Goal: Information Seeking & Learning: Find specific fact

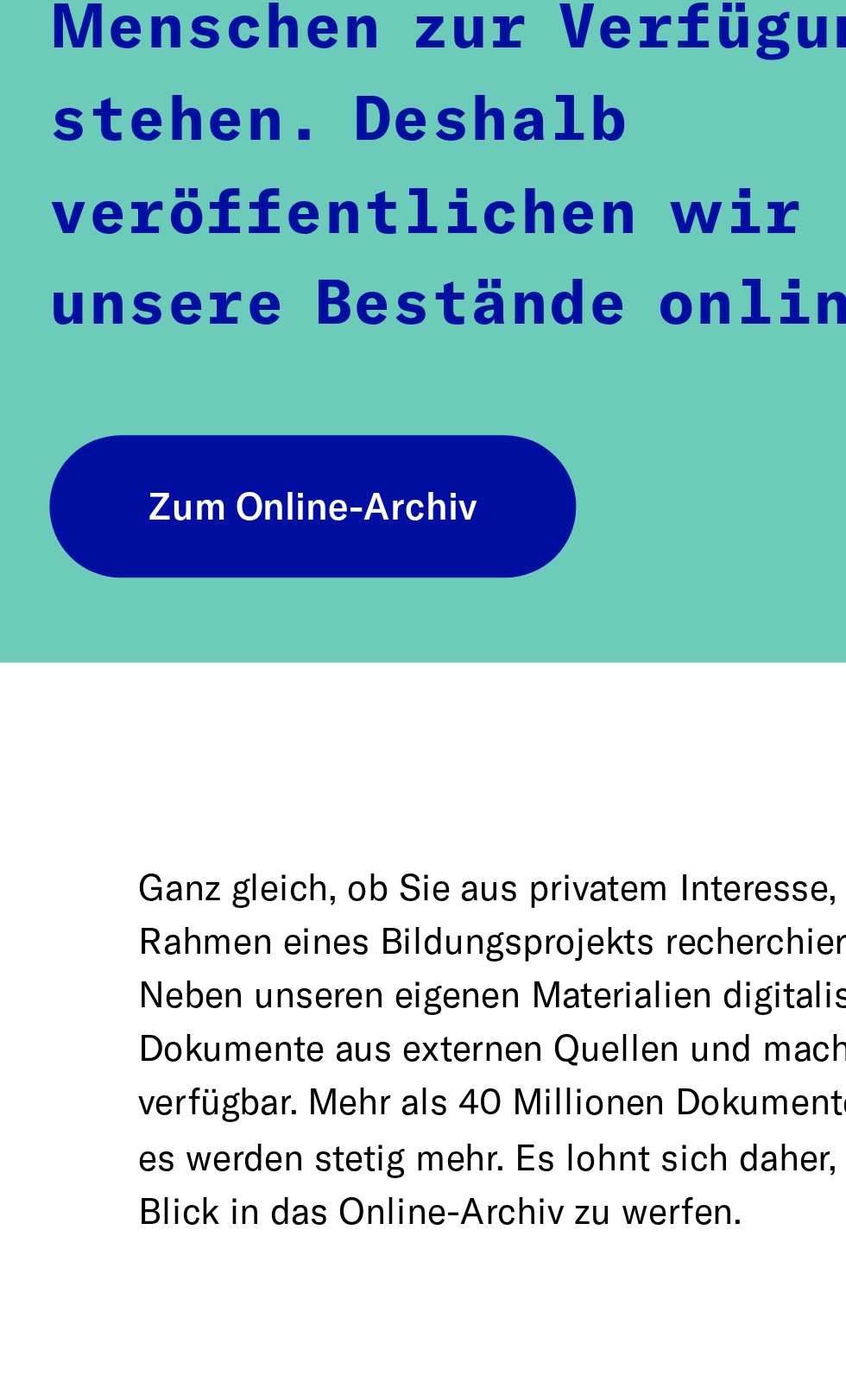
scroll to position [15, 0]
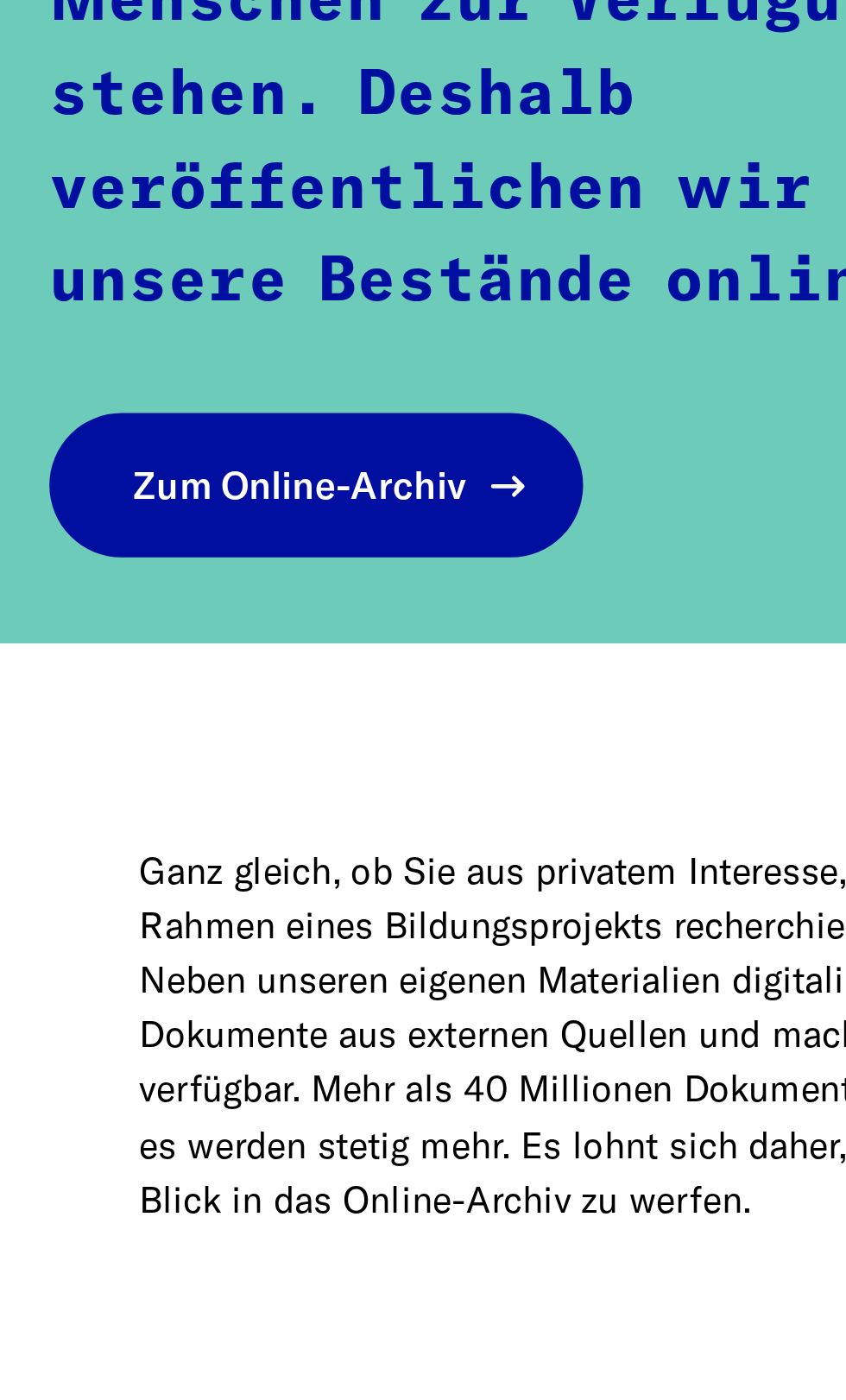
click at [86, 672] on link "Zum Online-Archiv" at bounding box center [131, 656] width 220 height 60
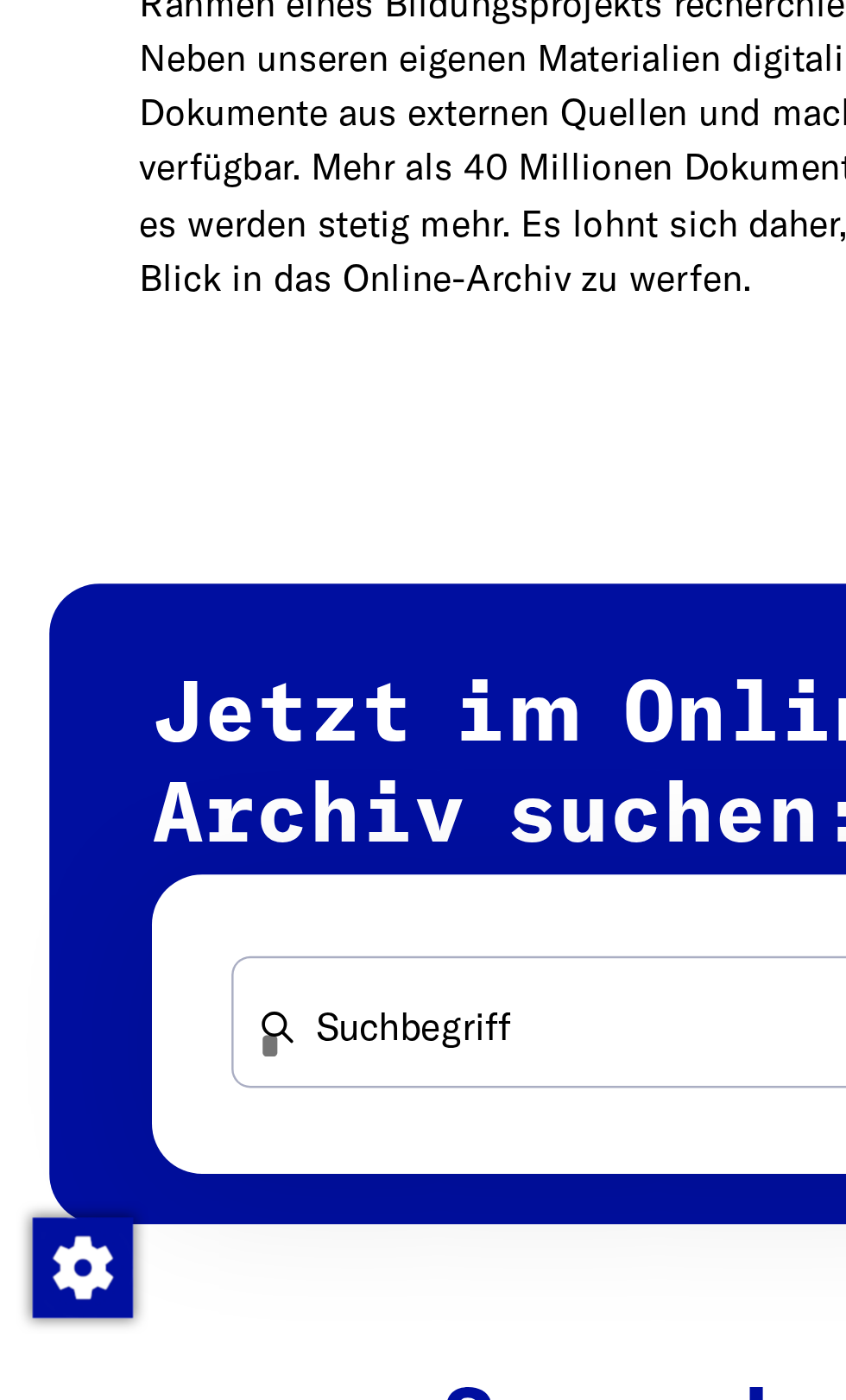
scroll to position [41, 0]
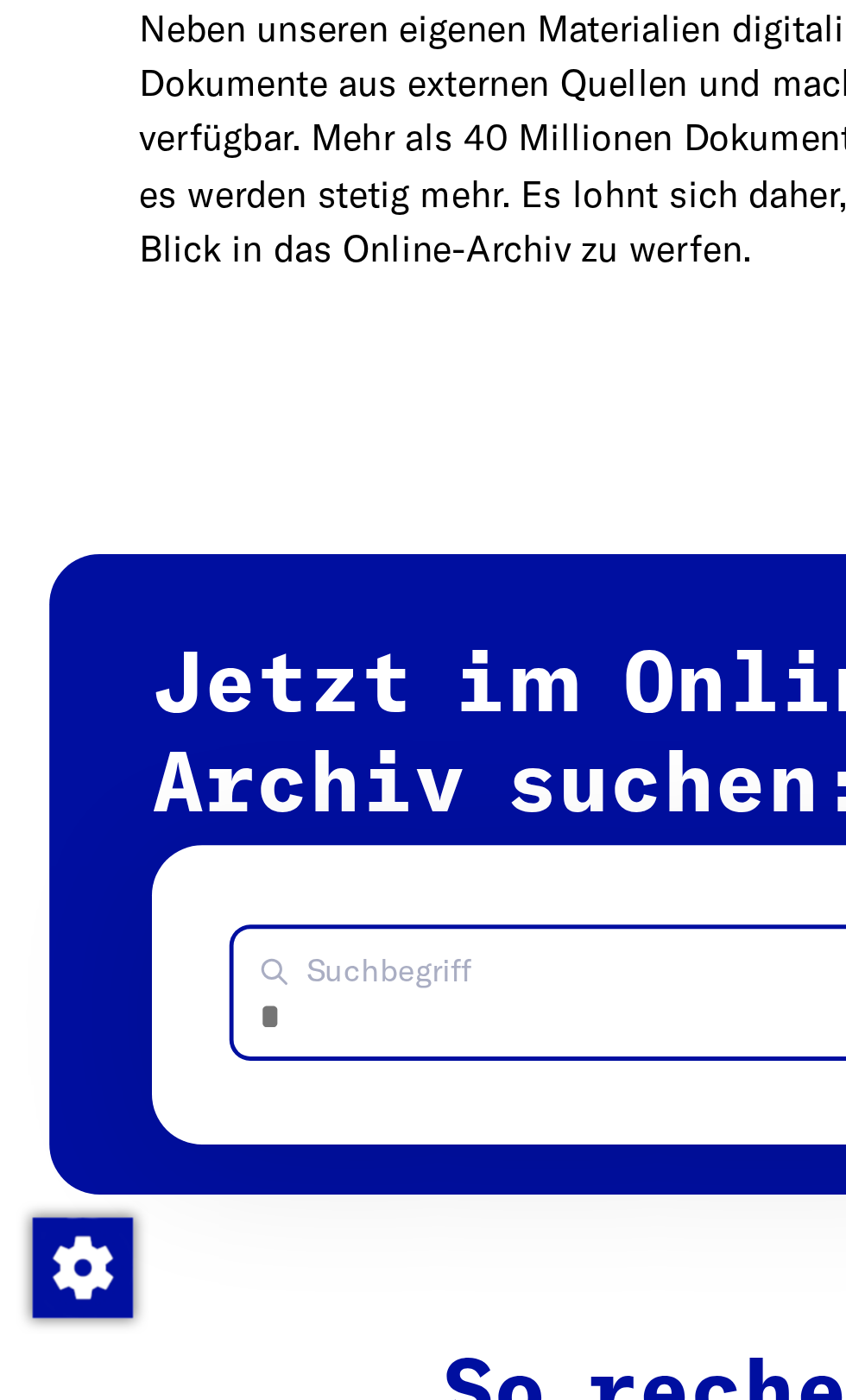
click at [111, 1249] on input "Suchbegriff" at bounding box center [345, 1232] width 495 height 53
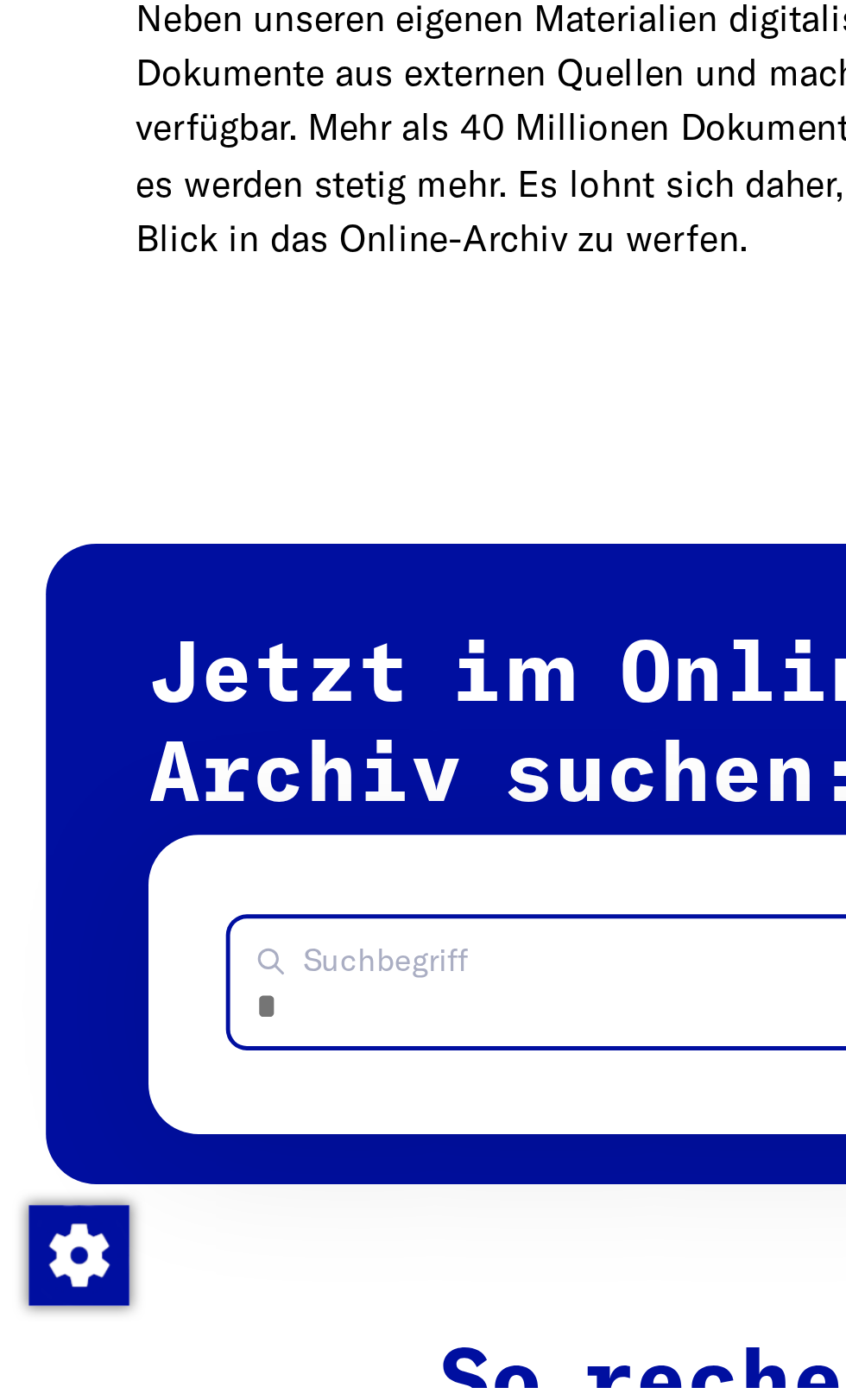
scroll to position [40, 0]
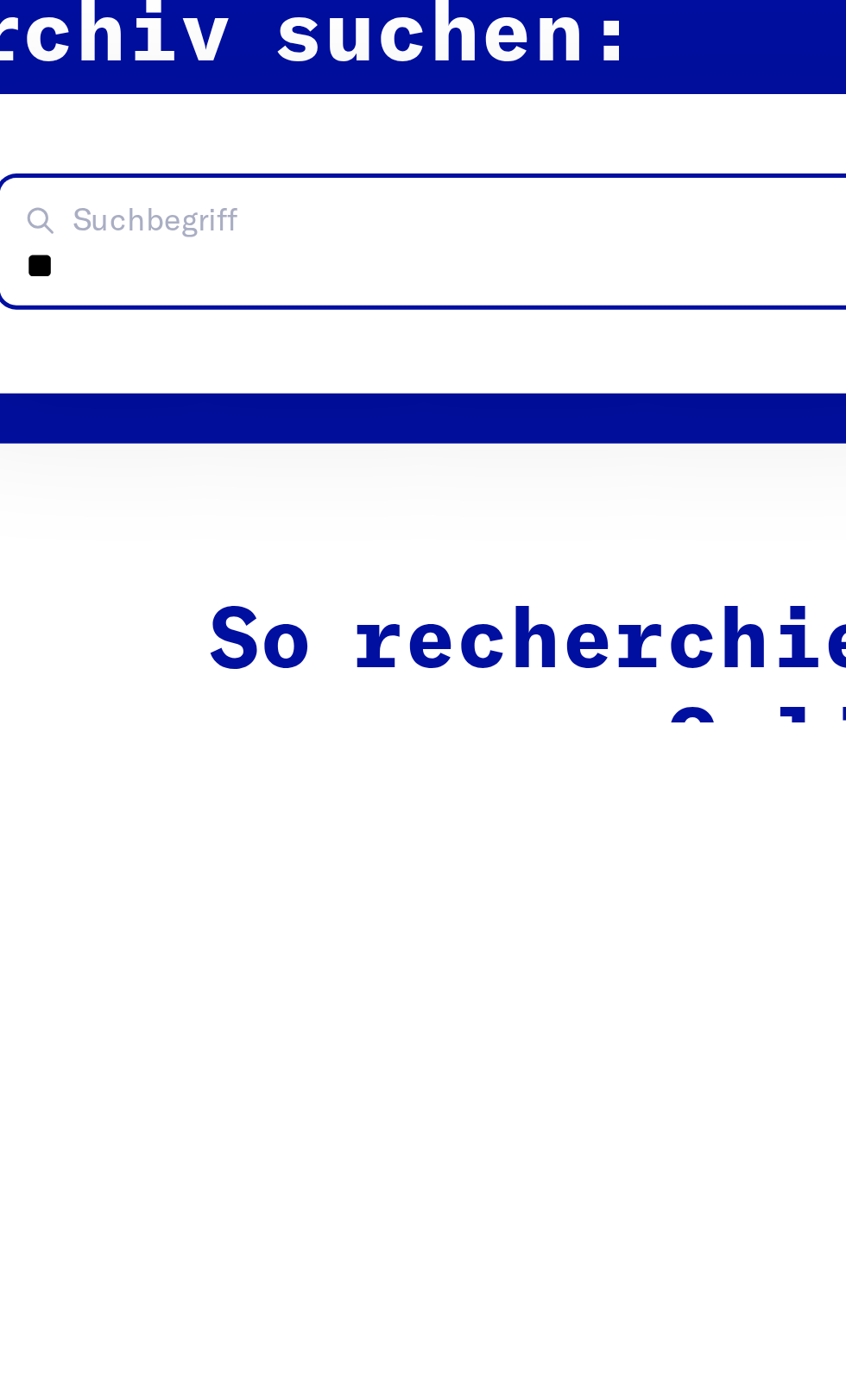
type input "*"
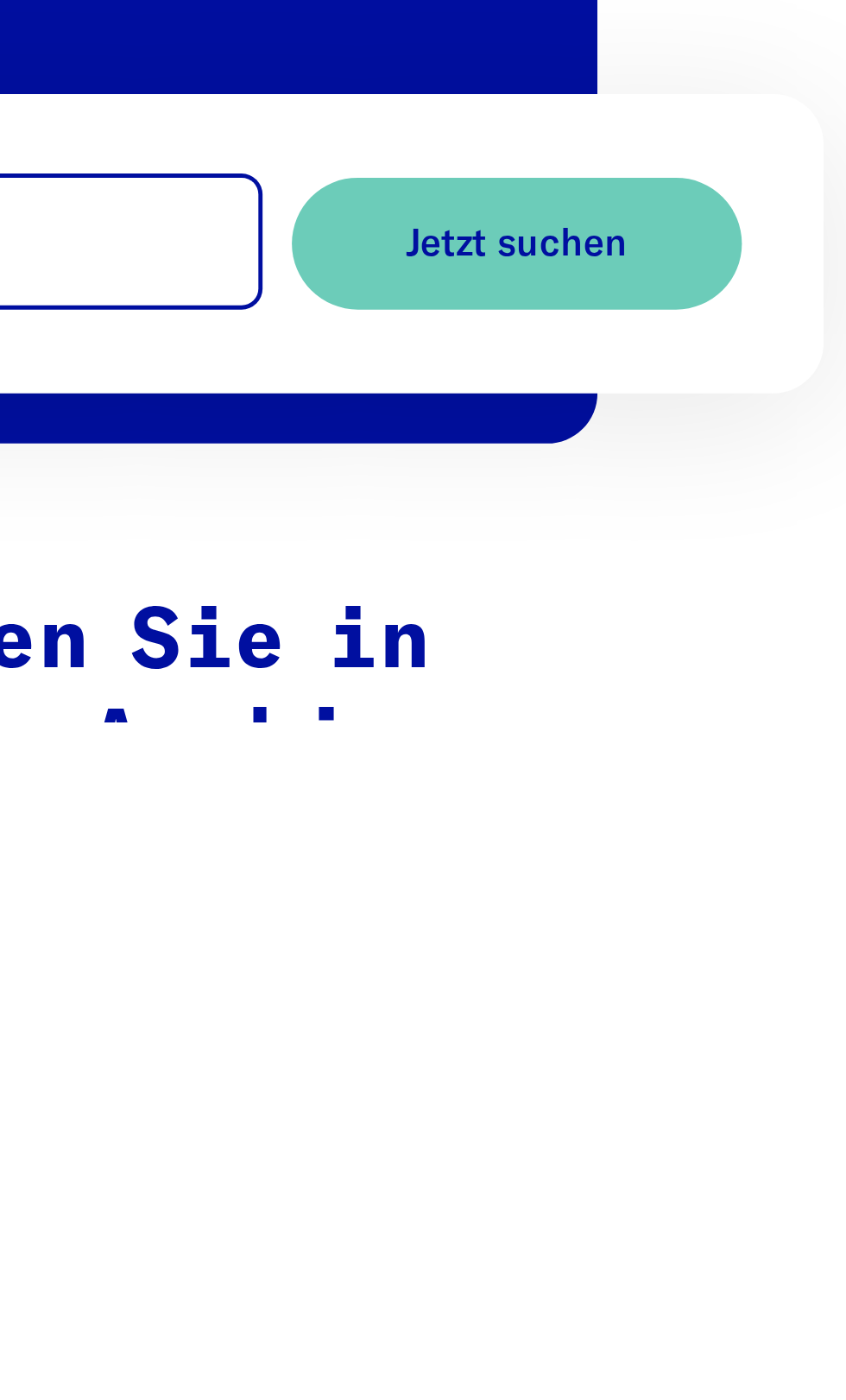
type input "**********"
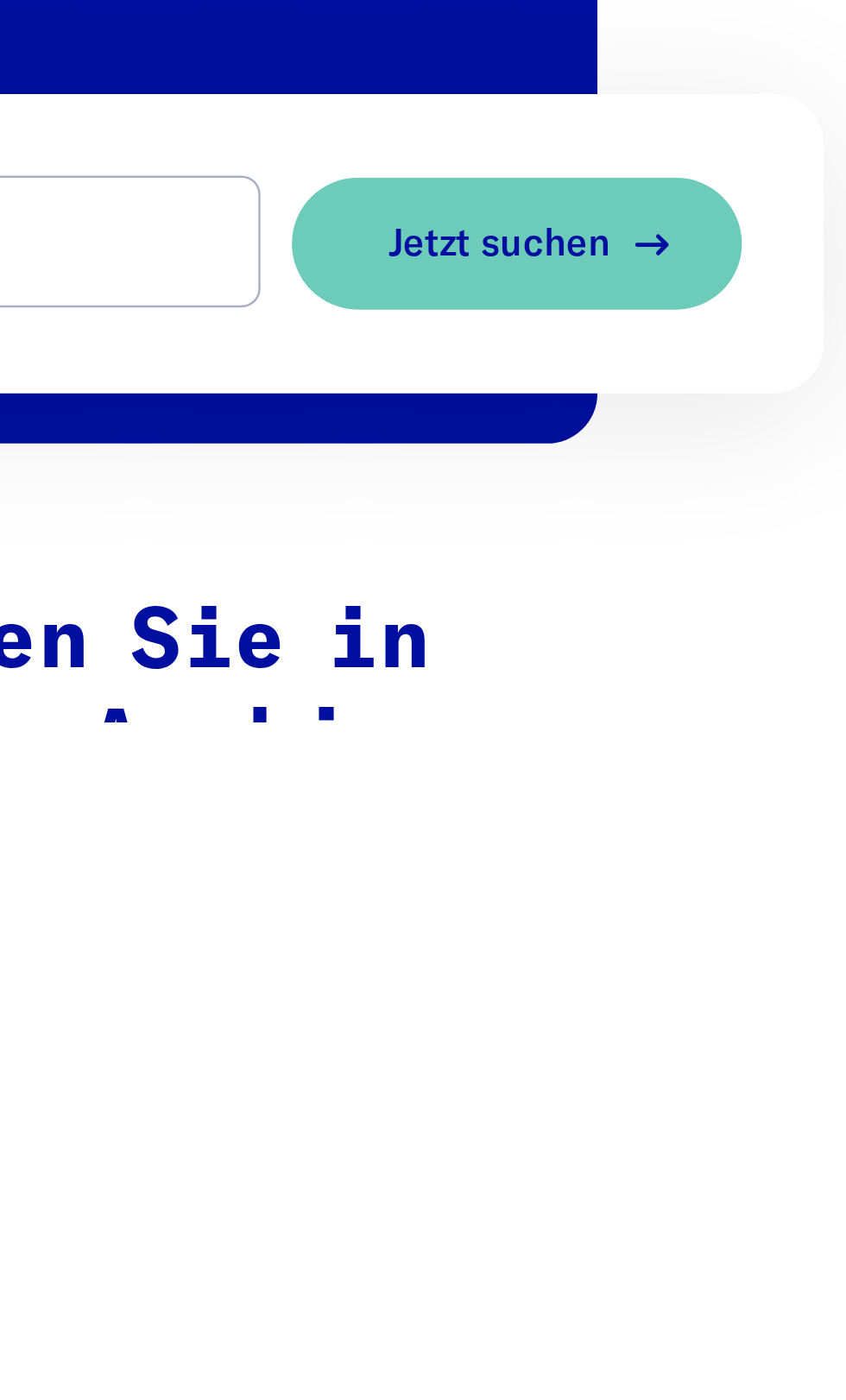
click at [659, 1209] on span "Jetzt suchen" at bounding box center [691, 1202] width 92 height 18
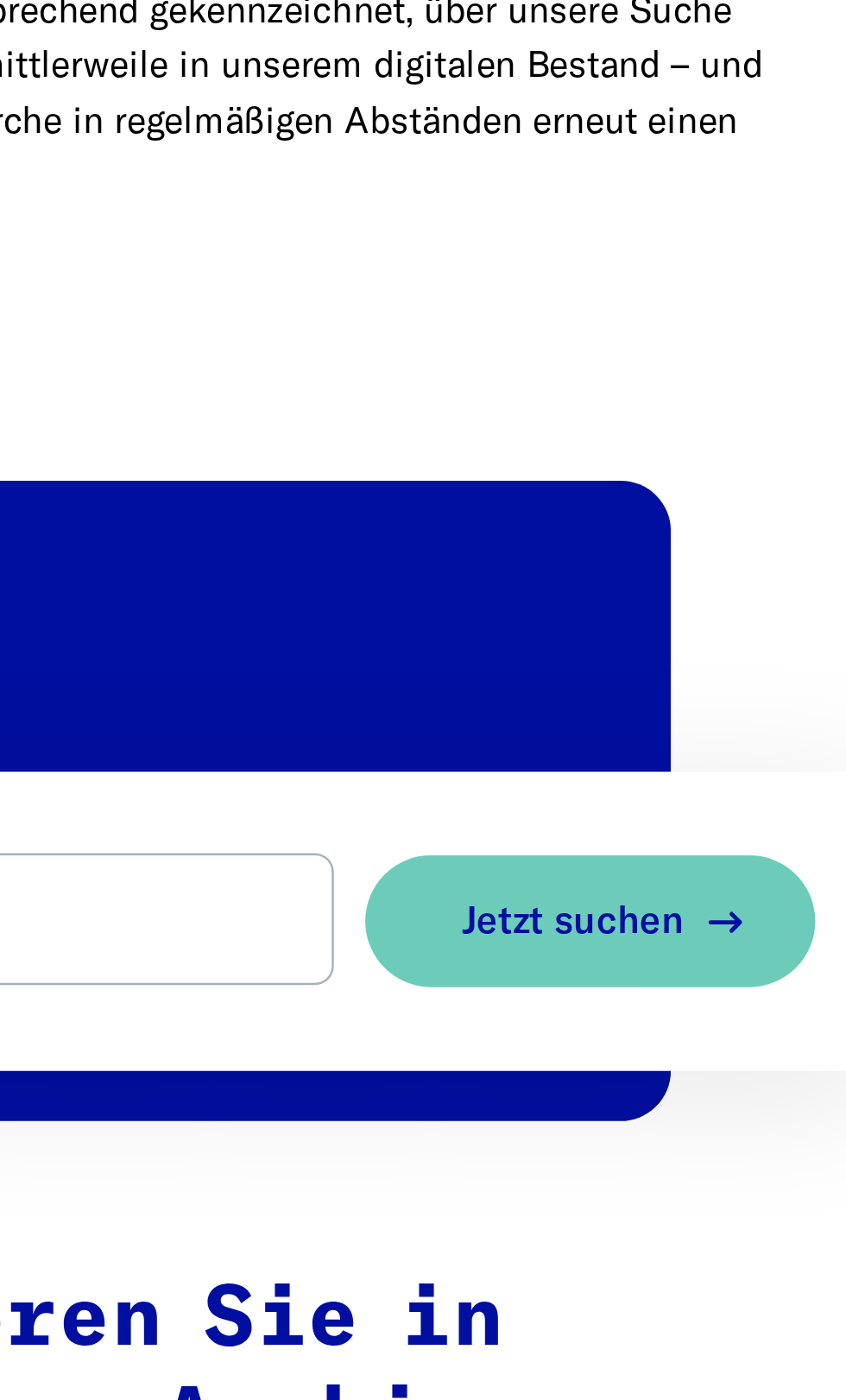
click at [648, 1217] on button "Jetzt suchen" at bounding box center [698, 1202] width 186 height 54
